Goal: Transaction & Acquisition: Book appointment/travel/reservation

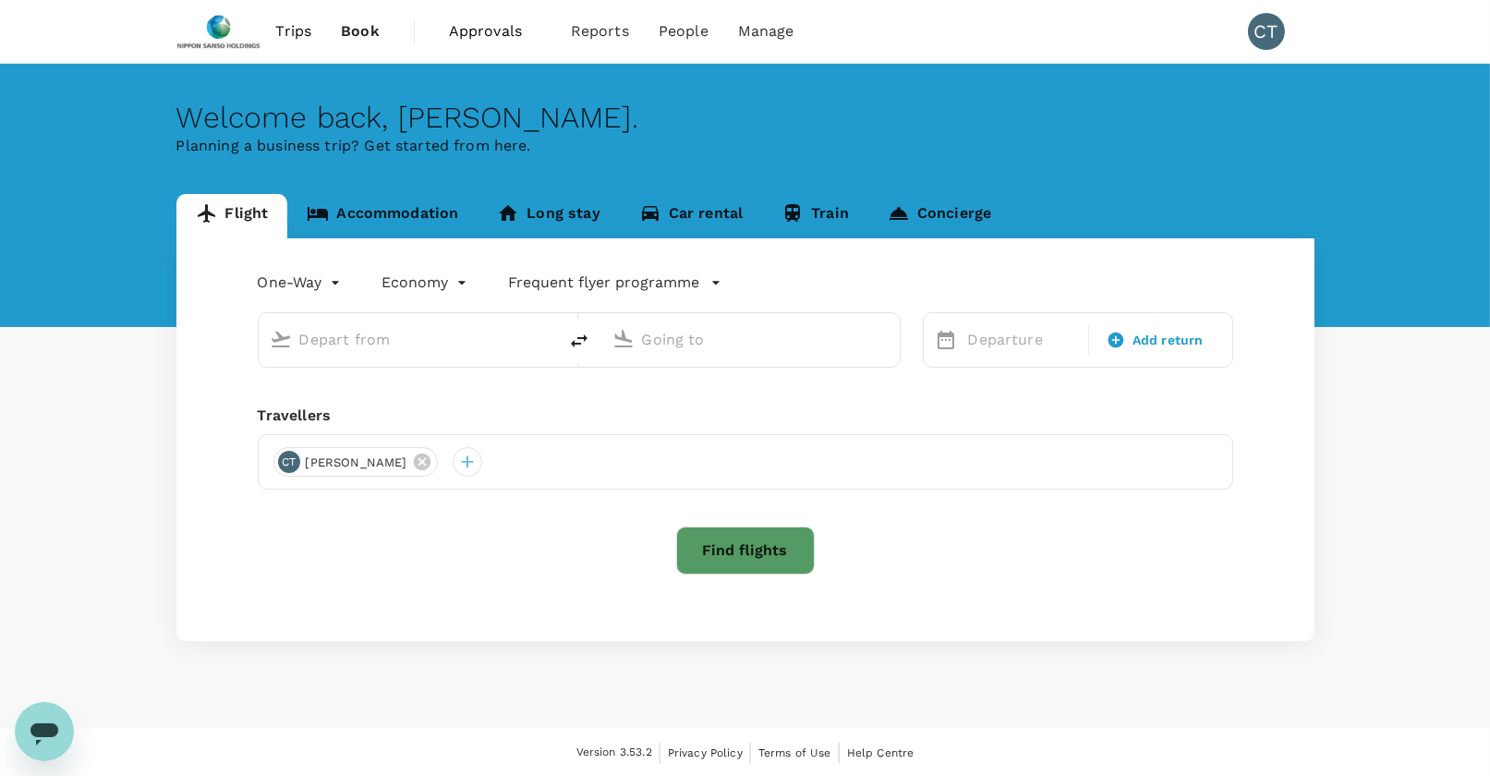
type input "roundtrip"
type input "Tokyo Intl (HND)"
type input "Singapore Changi (SIN)"
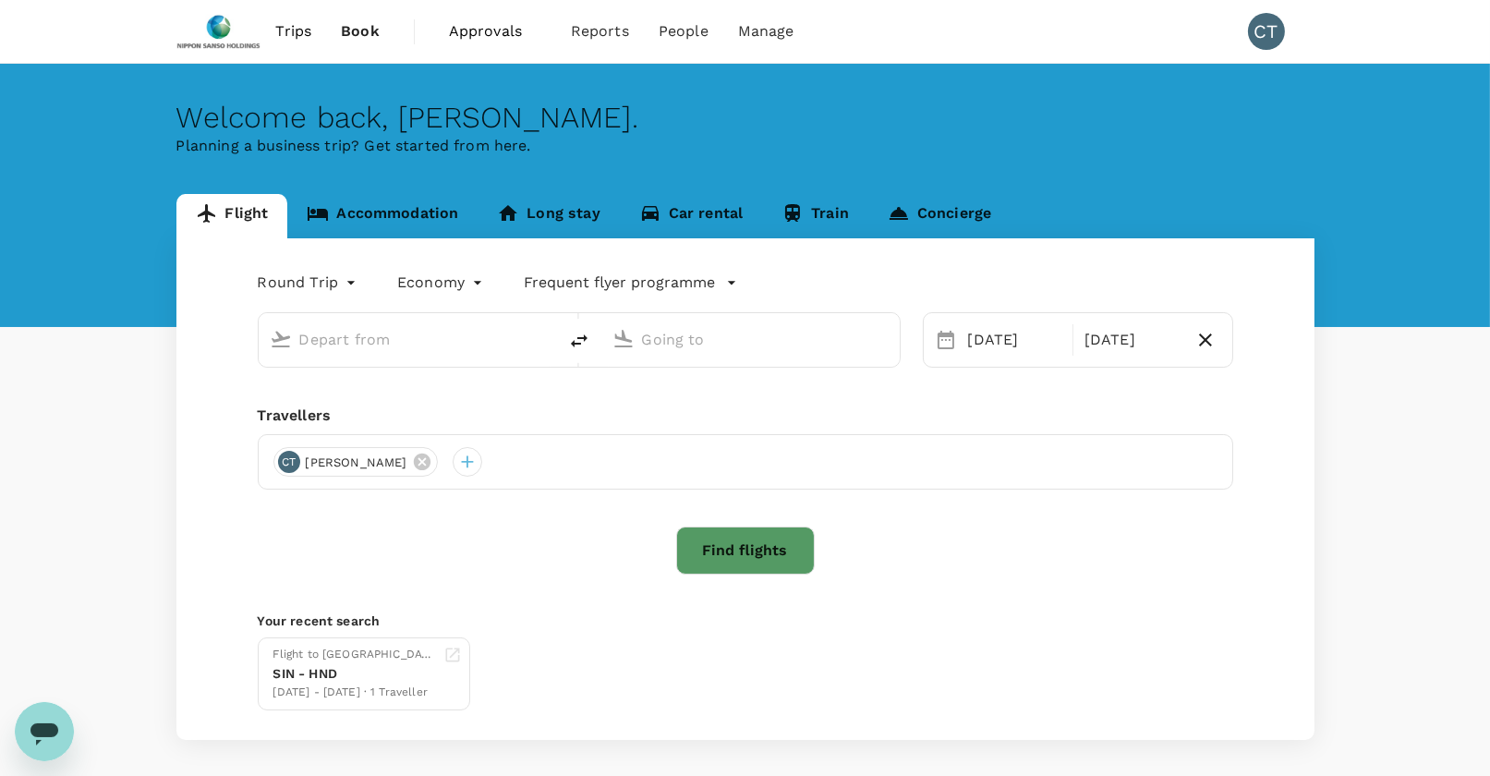
type input "Tokyo Intl (HND)"
type input "Singapore Changi (SIN)"
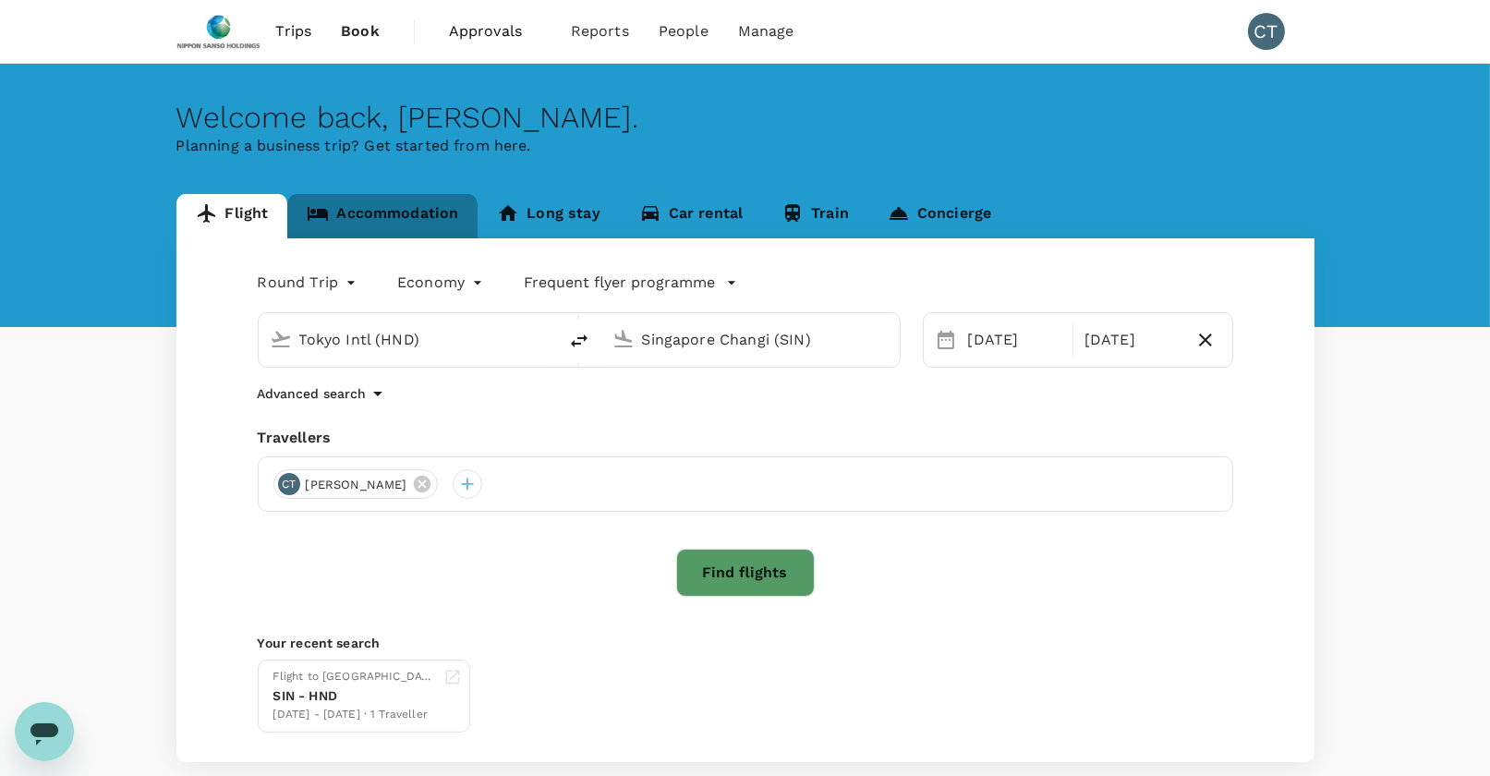
click at [393, 212] on link "Accommodation" at bounding box center [382, 216] width 190 height 44
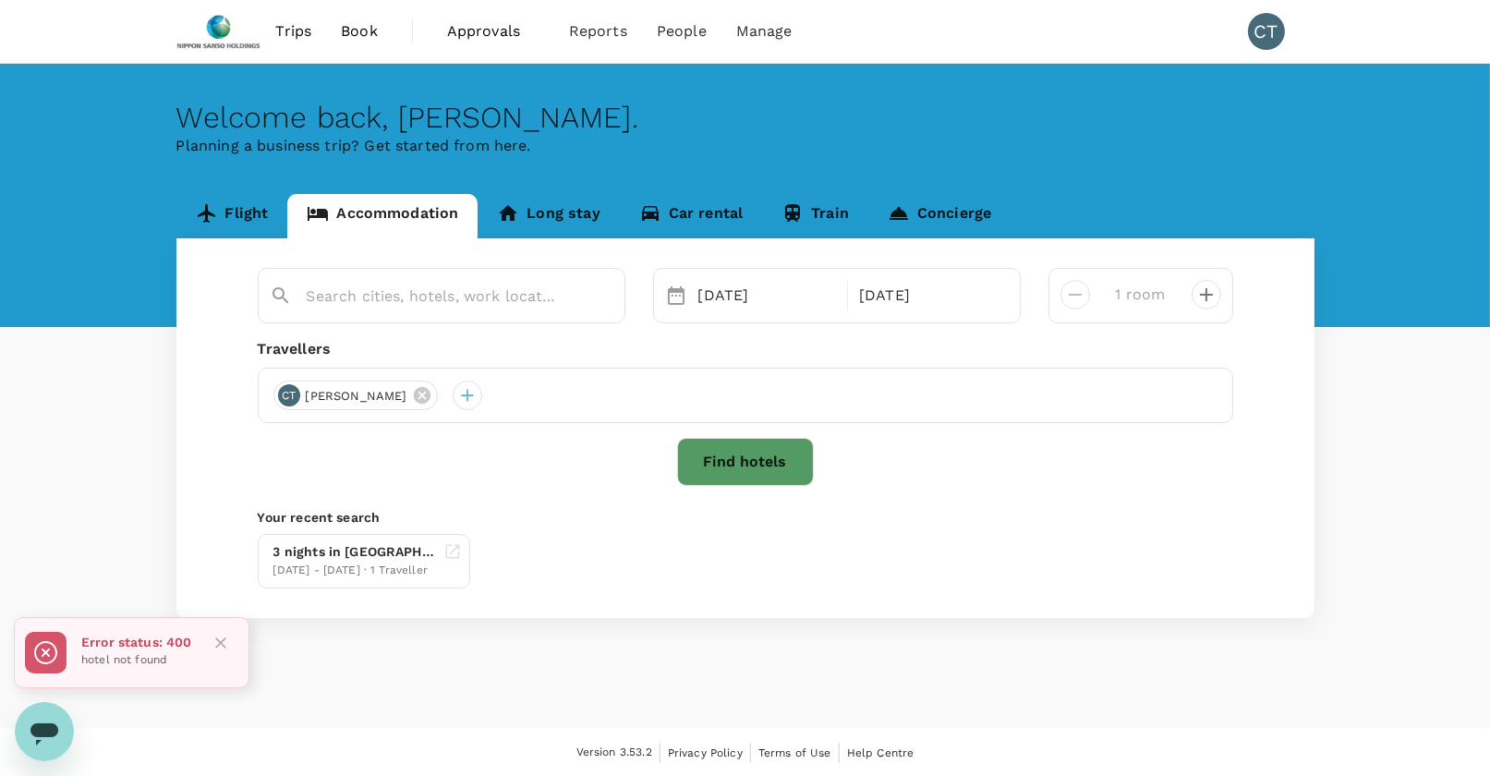
click at [78, 654] on div "Error status: 400 hotel not found" at bounding box center [132, 652] width 236 height 71
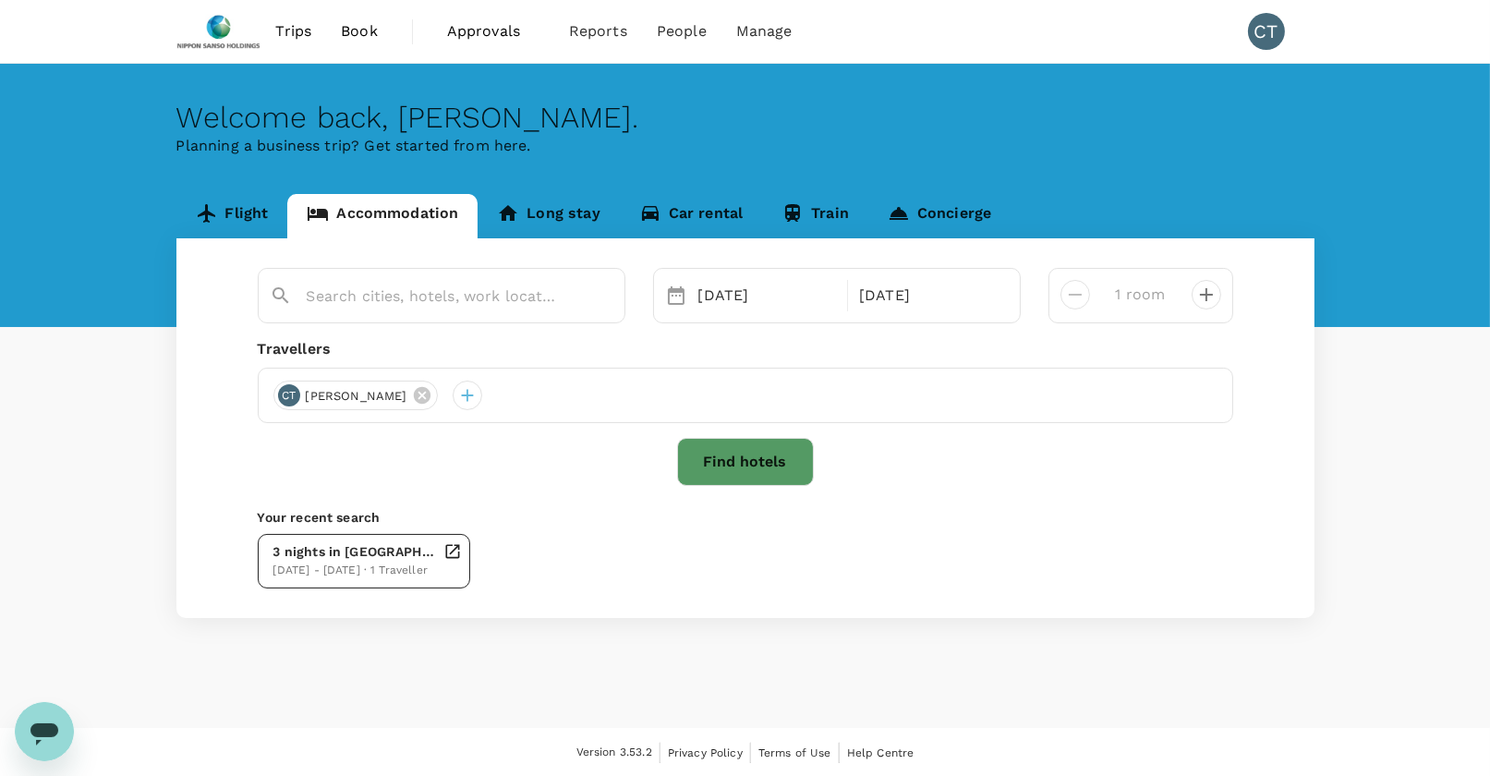
click at [420, 571] on div "[DATE] - [DATE] · 1 Traveller" at bounding box center [354, 571] width 163 height 18
click at [315, 31] on link "Trips" at bounding box center [294, 31] width 66 height 63
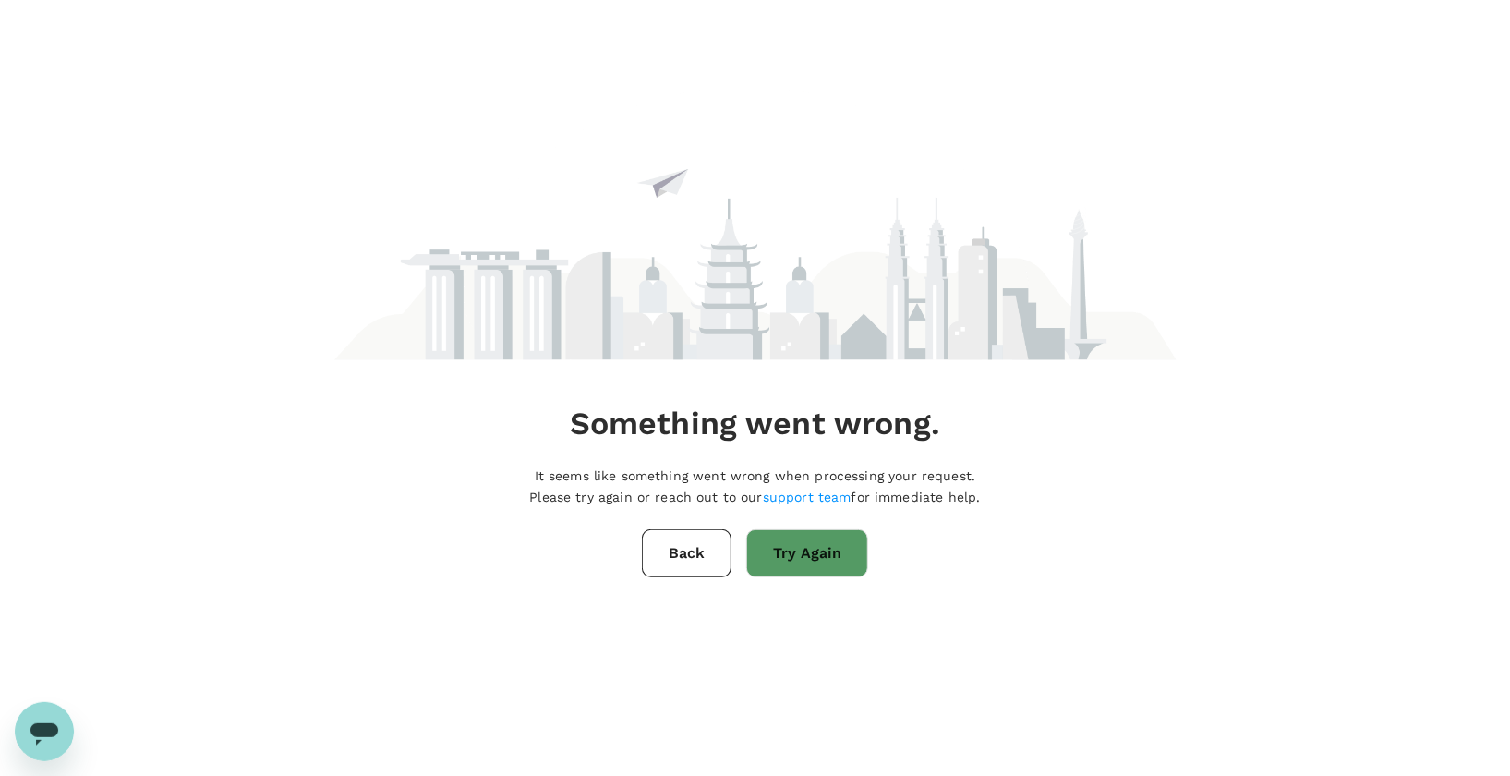
click at [809, 560] on button "Try Again" at bounding box center [807, 553] width 122 height 48
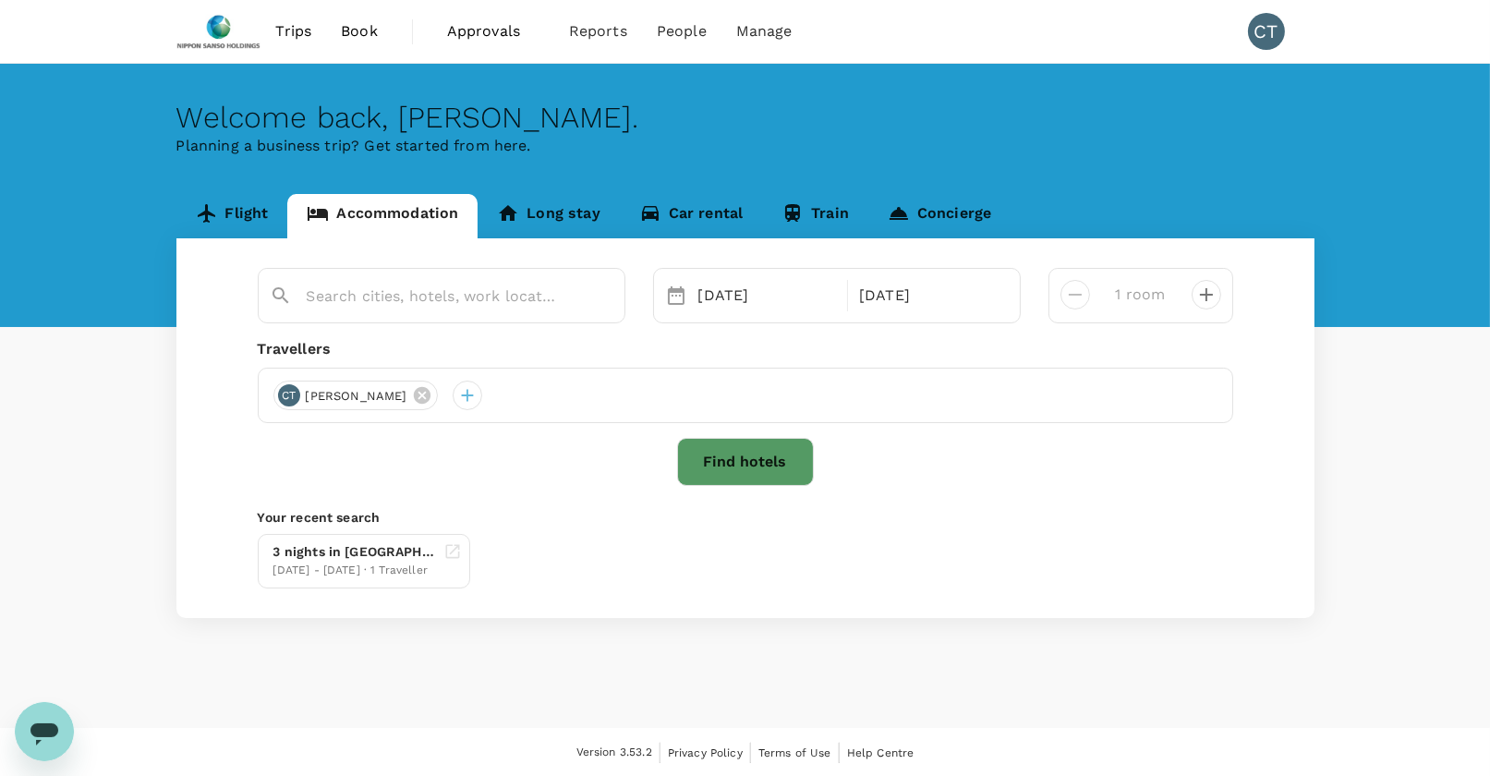
type input "Kawasaki [GEOGRAPHIC_DATA]"
click at [359, 28] on span "Book" at bounding box center [359, 31] width 37 height 22
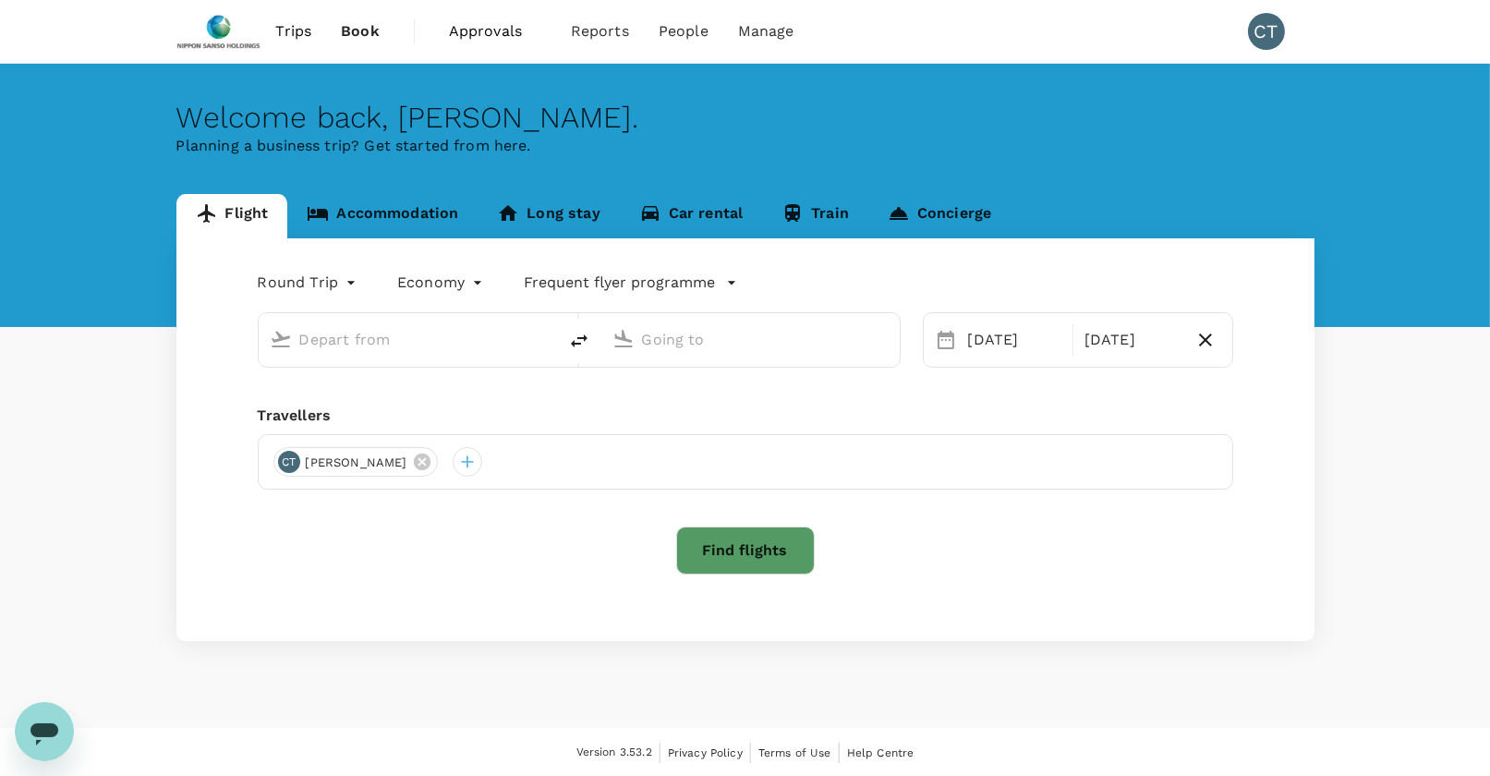
type input "Tokyo Intl (HND)"
type input "Singapore Changi (SIN)"
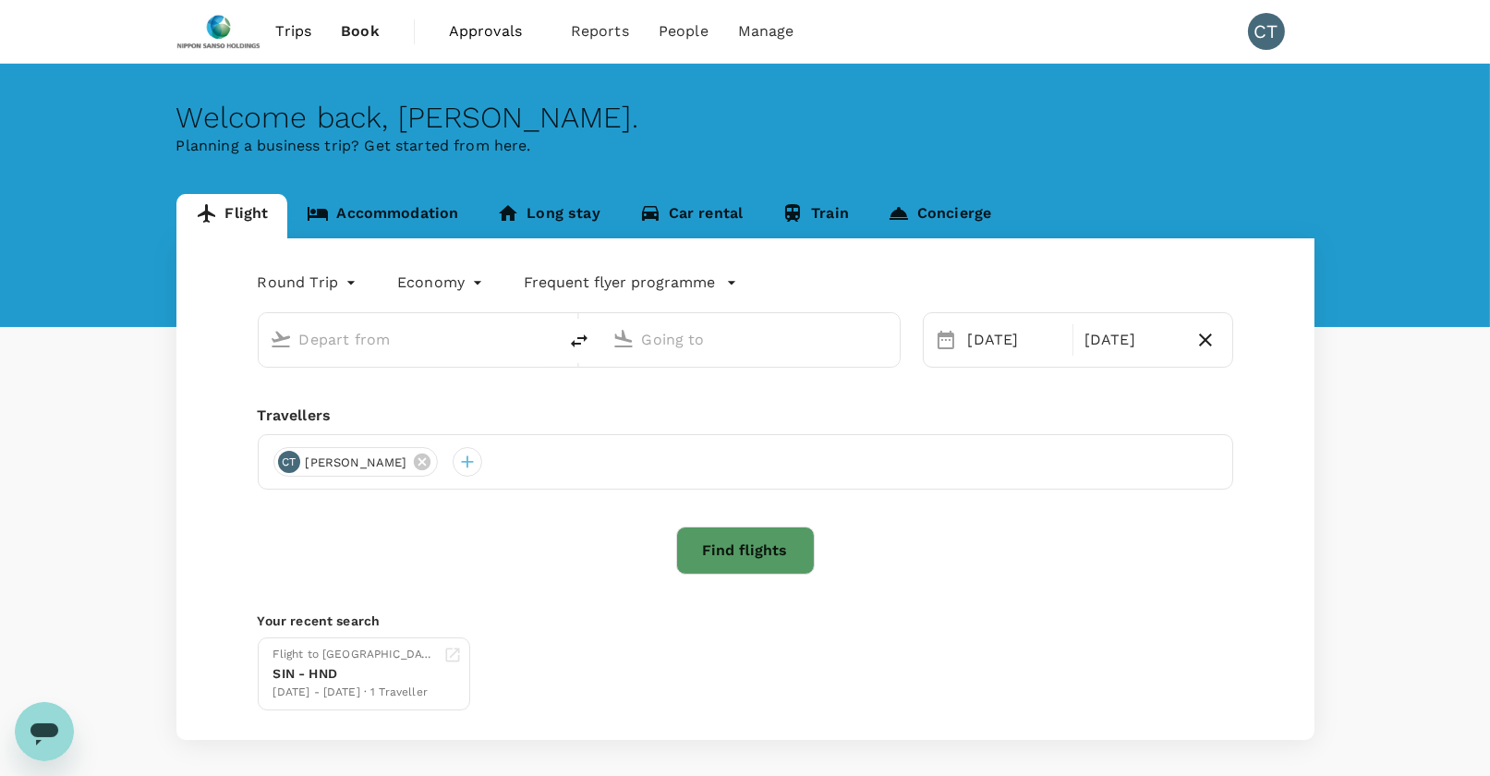
type input "Tokyo Intl (HND)"
type input "Singapore Changi (SIN)"
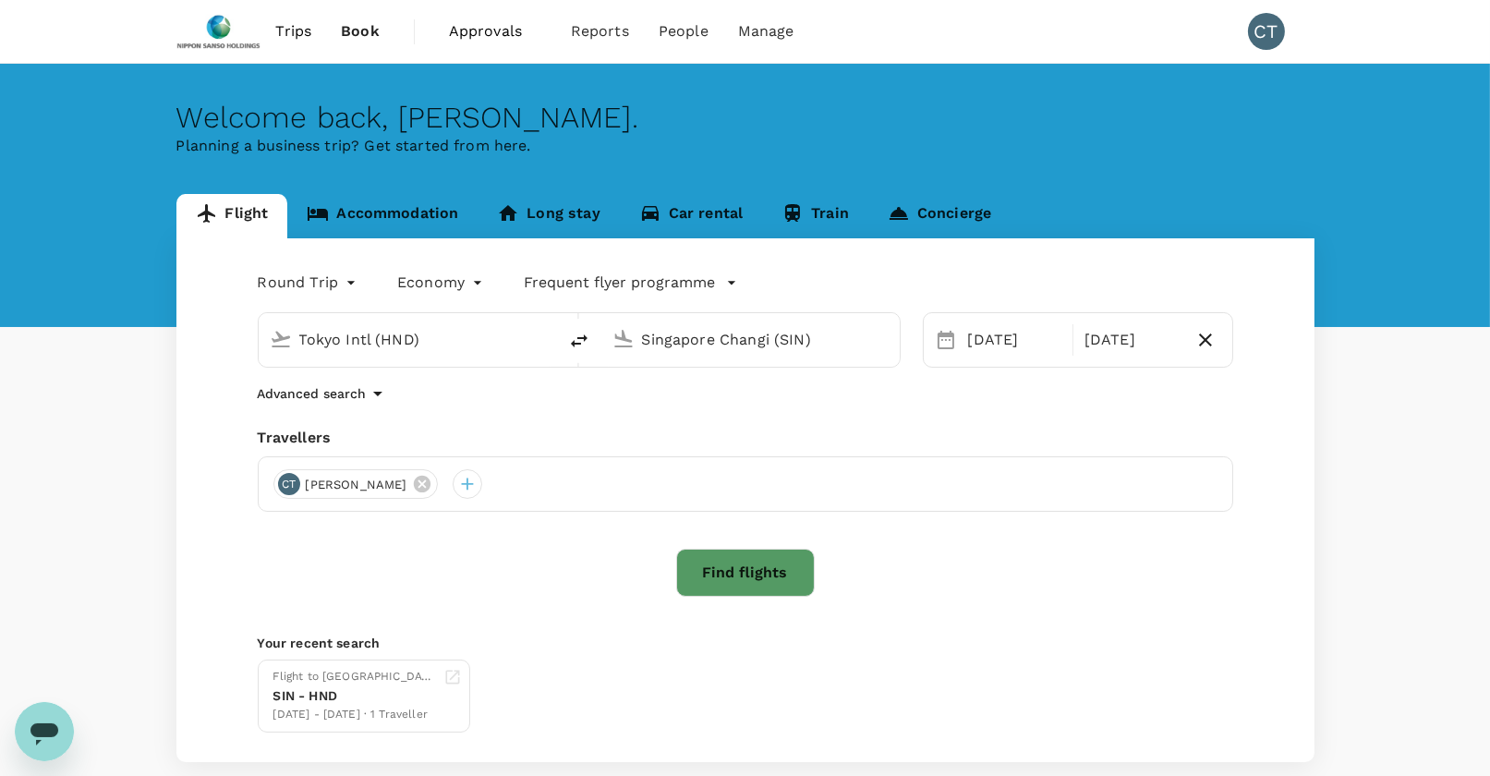
click at [471, 34] on span "Approvals" at bounding box center [495, 31] width 92 height 22
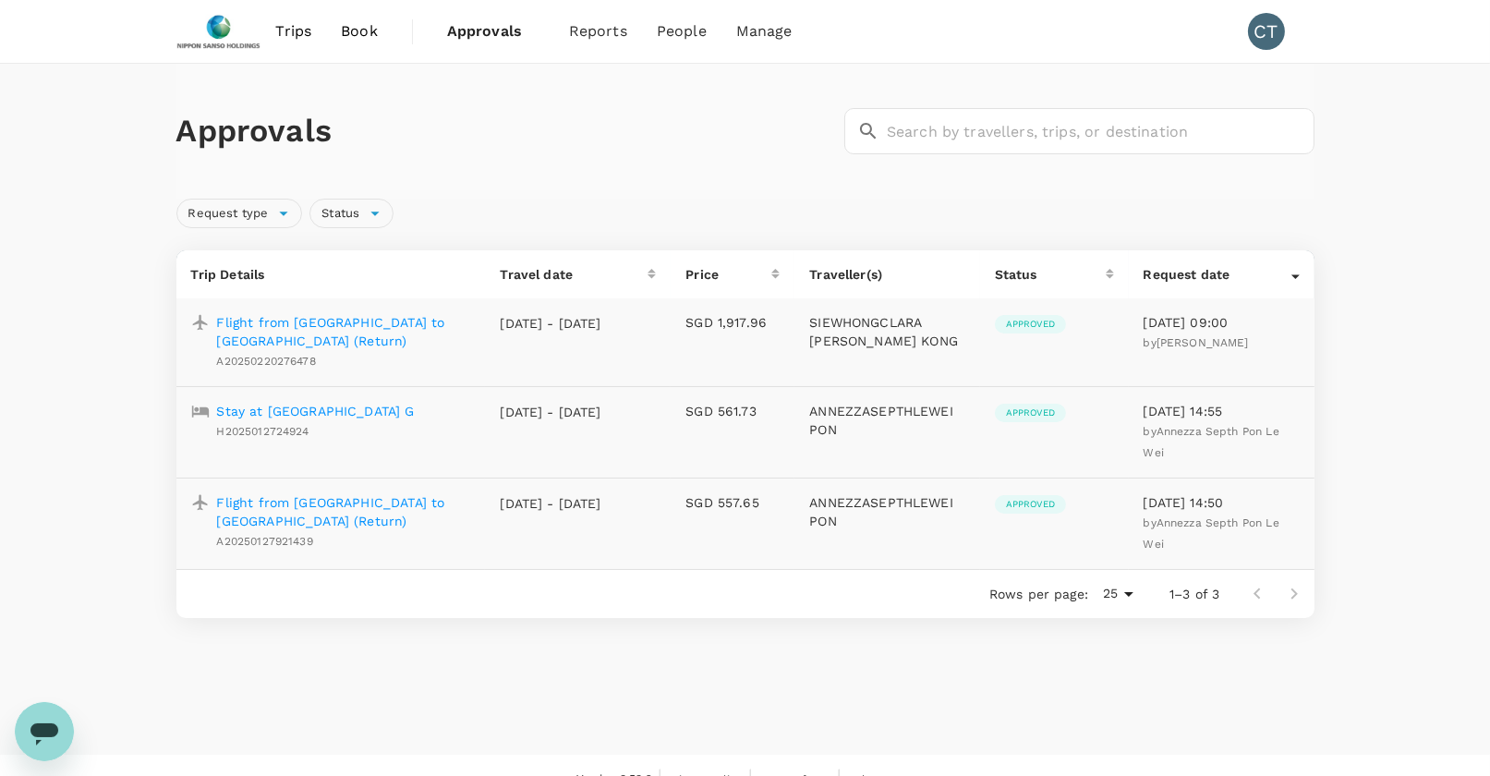
click at [291, 32] on span "Trips" at bounding box center [293, 31] width 36 height 22
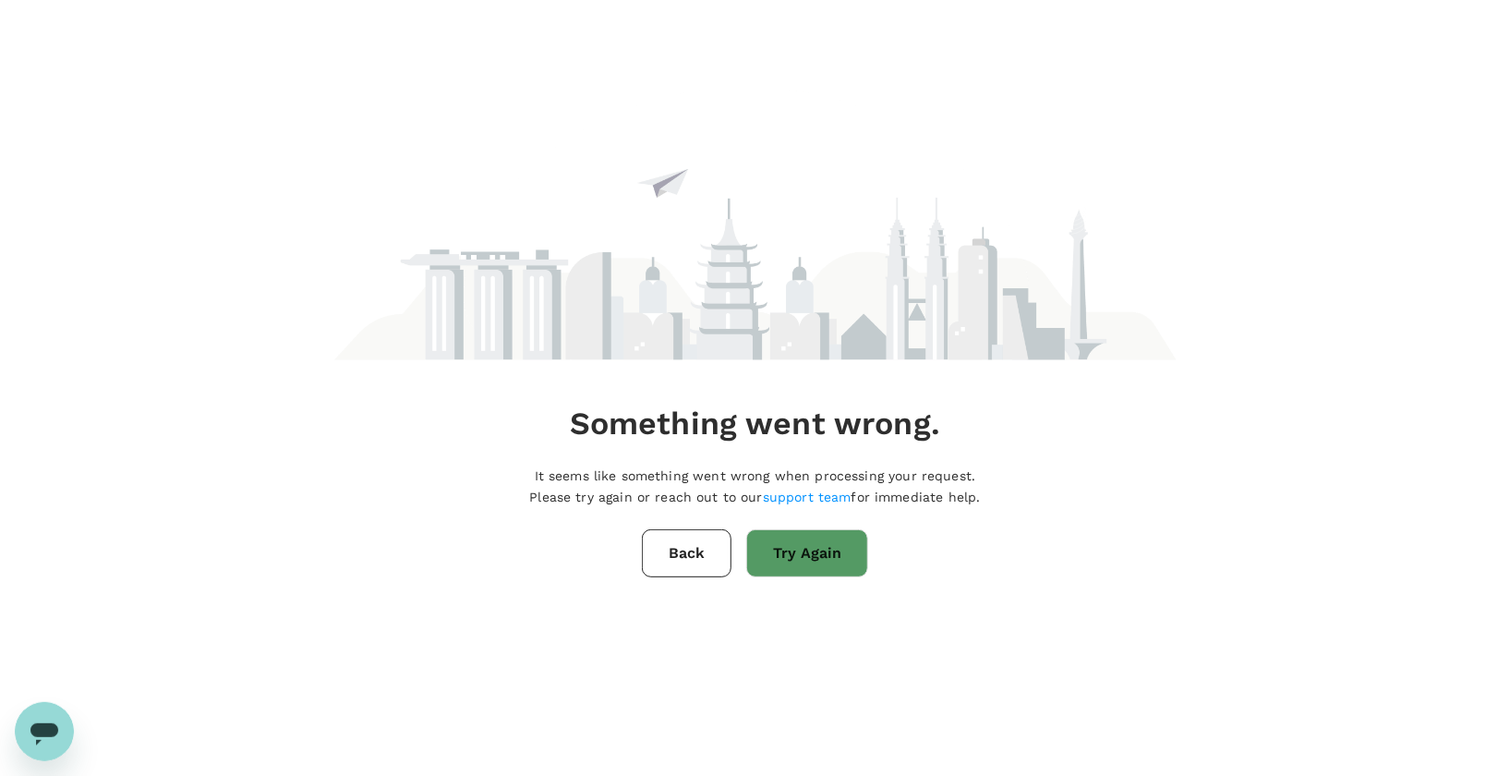
click at [673, 557] on button "Back" at bounding box center [687, 553] width 90 height 48
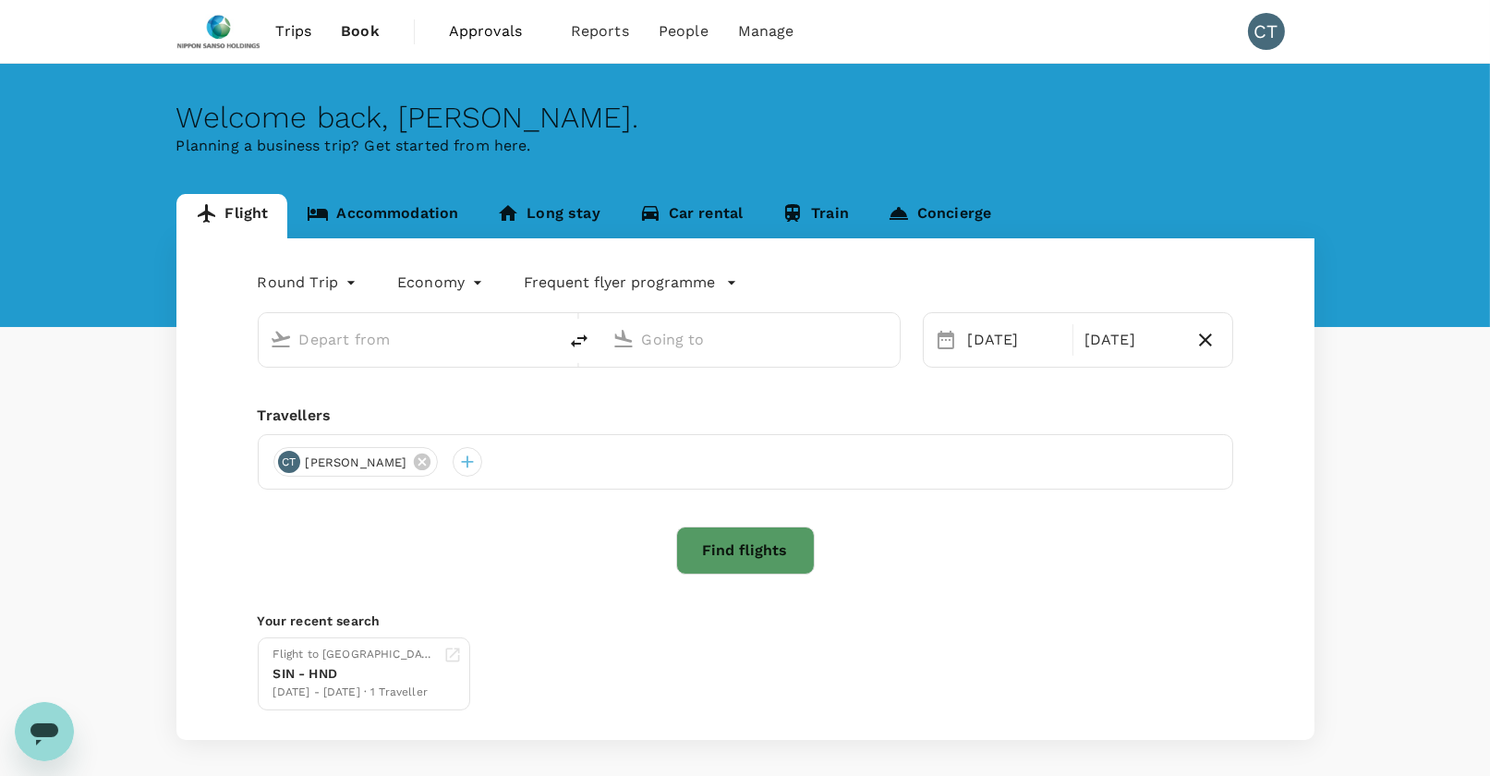
type input "Tokyo Intl (HND)"
type input "Singapore Changi (SIN)"
type input "Tokyo Intl (HND)"
type input "Singapore Changi (SIN)"
